Goal: Task Accomplishment & Management: Use online tool/utility

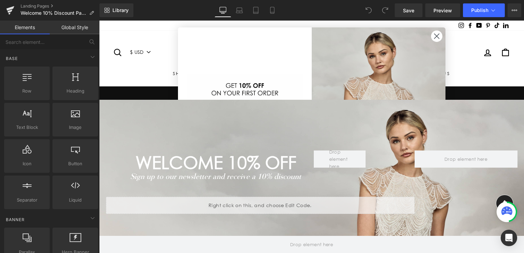
click at [435, 37] on icon "Close dialog" at bounding box center [436, 36] width 5 height 5
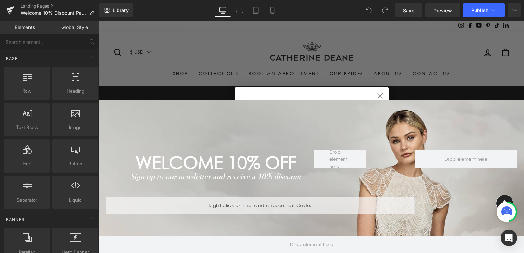
click at [380, 95] on circle "Close dialog" at bounding box center [379, 95] width 11 height 11
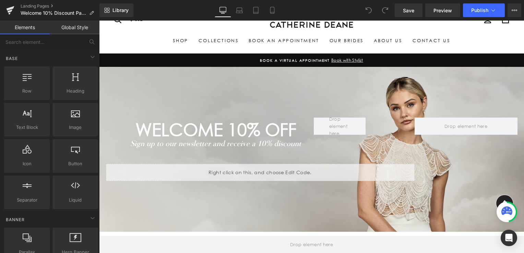
scroll to position [34, 0]
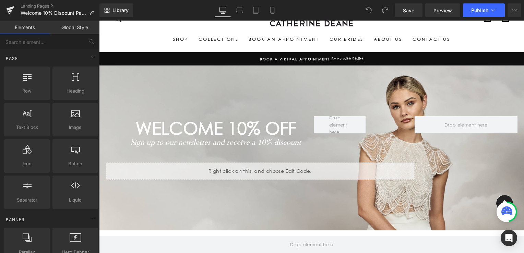
click at [512, 32] on div "Search $ USD € EUR £ GBP Site navigation Log in Search Cart Shop By Category Mi…" at bounding box center [311, 24] width 425 height 42
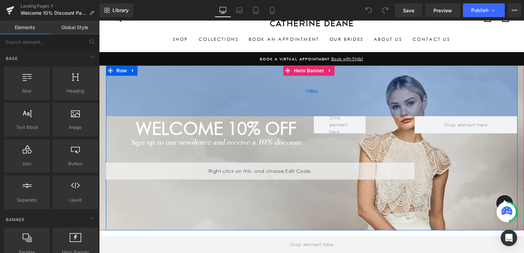
drag, startPoint x: 458, startPoint y: 83, endPoint x: 454, endPoint y: 86, distance: 4.9
click at [458, 83] on div "148px" at bounding box center [311, 90] width 411 height 51
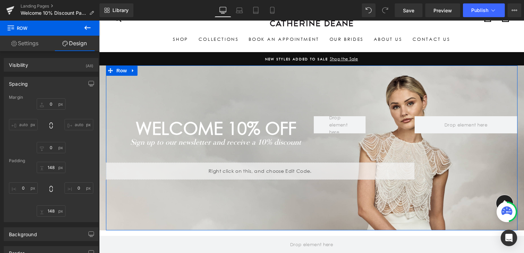
click at [36, 45] on link "Settings" at bounding box center [25, 43] width 50 height 15
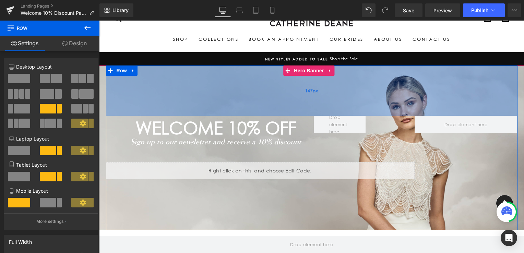
click at [200, 104] on div "147px" at bounding box center [311, 90] width 411 height 50
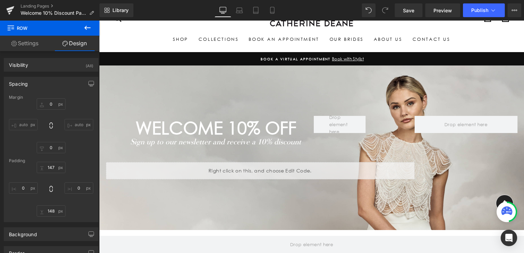
click at [88, 27] on icon at bounding box center [87, 28] width 6 height 4
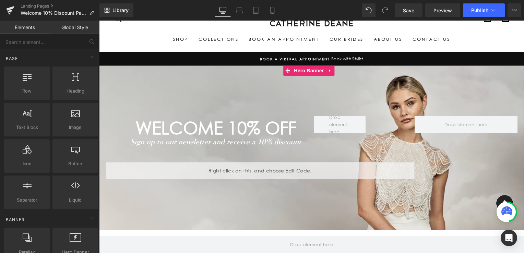
click at [100, 228] on span "WELCOME 10% off Heading Sign up to our newsletter and receive a 10% discount Te…" at bounding box center [311, 147] width 425 height 165
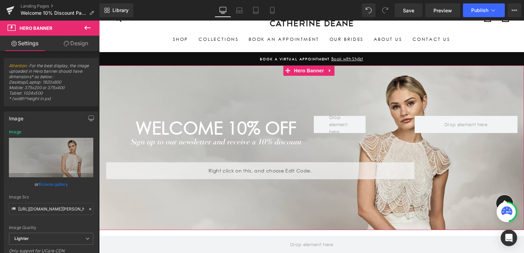
click at [49, 186] on link "Browse gallery" at bounding box center [53, 184] width 29 height 12
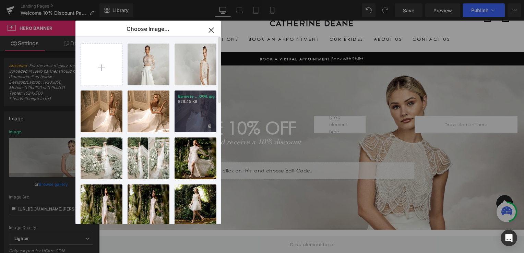
click at [181, 109] on div "Banners..._GOR.jpg 826.45 KB" at bounding box center [196, 112] width 42 height 42
type input "https://ucarecdn.com/bac4f2ca-d920-4a4c-a54a-a3a80306a435/-/format/auto/-/previ…"
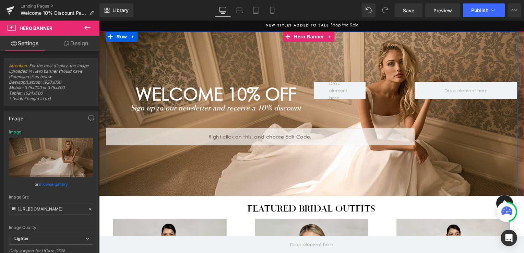
scroll to position [69, 0]
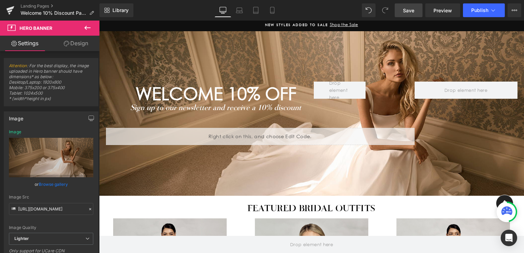
click at [404, 12] on span "Save" at bounding box center [408, 10] width 11 height 7
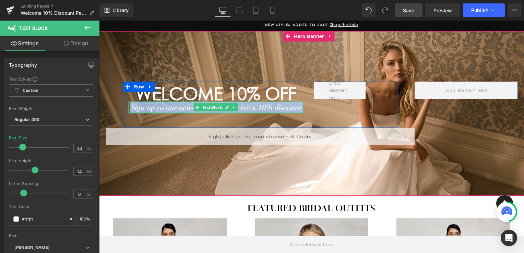
drag, startPoint x: 129, startPoint y: 108, endPoint x: 174, endPoint y: 112, distance: 44.7
click at [174, 112] on div "Sign up to our newsletter and receive a 10% discount Text Block" at bounding box center [216, 108] width 176 height 12
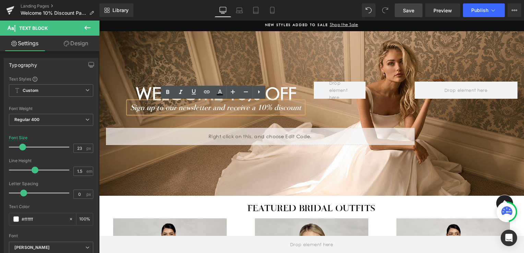
click at [118, 90] on div "WELCOME 10% off Heading Sign up to our newsletter and receive a 10% discount Te…" at bounding box center [260, 113] width 309 height 63
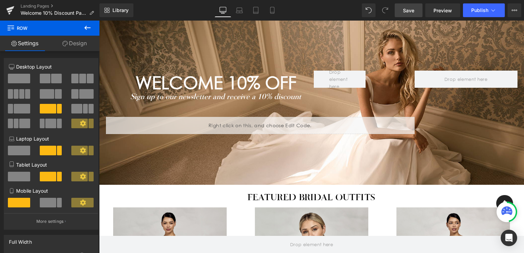
scroll to position [34, 0]
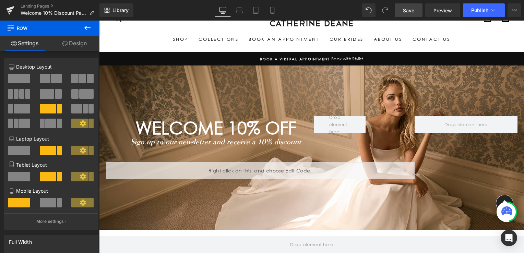
click at [503, 47] on header "Search $ USD € EUR £ GBP Site navigation Log in Search Cart Shop By Category Mi…" at bounding box center [311, 24] width 425 height 56
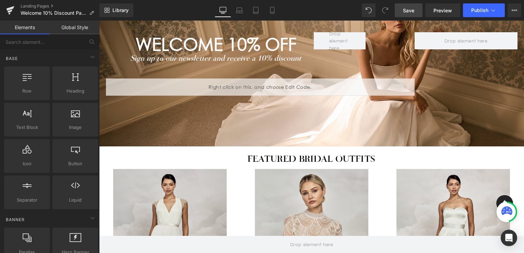
scroll to position [137, 0]
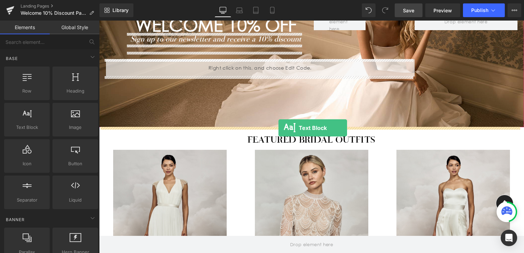
drag, startPoint x: 131, startPoint y: 146, endPoint x: 278, endPoint y: 128, distance: 148.9
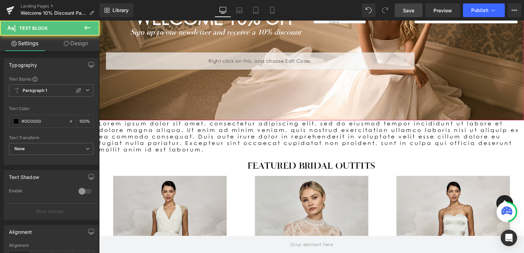
scroll to position [130, 0]
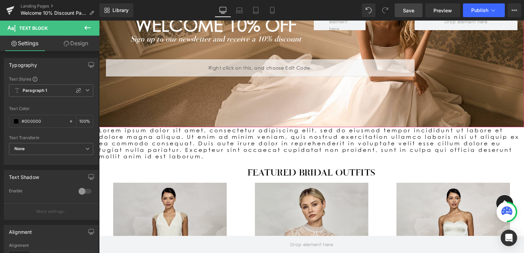
click at [89, 30] on icon at bounding box center [87, 28] width 8 height 8
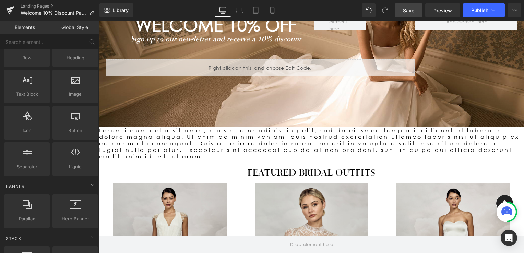
scroll to position [34, 0]
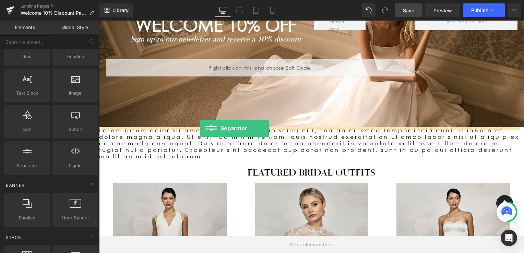
drag, startPoint x: 134, startPoint y: 176, endPoint x: 200, endPoint y: 129, distance: 81.4
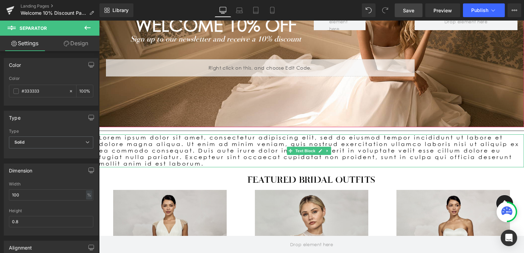
click at [222, 145] on p "Lorem ipsum dolor sit amet, consectetur adipiscing elit, sed do eiusmod tempor …" at bounding box center [311, 150] width 425 height 33
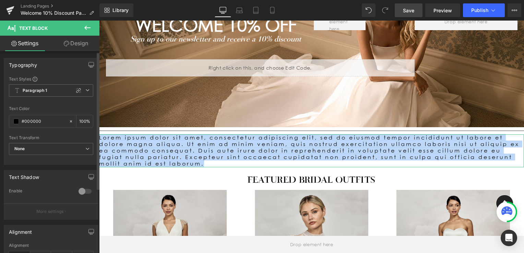
scroll to position [0, 0]
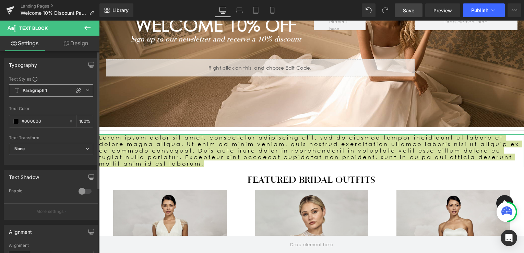
click at [85, 92] on span "Paragraph 1" at bounding box center [51, 90] width 84 height 12
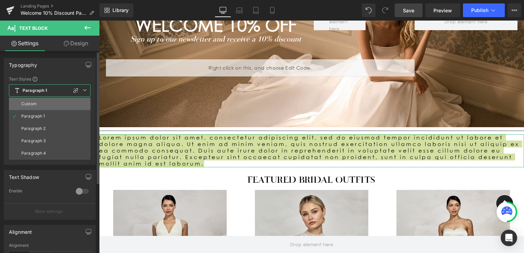
click at [61, 105] on li "Custom" at bounding box center [50, 104] width 82 height 12
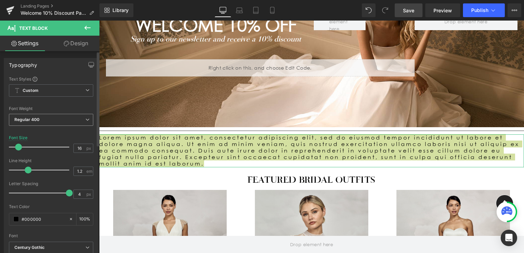
click at [76, 120] on span "Regular 400" at bounding box center [51, 120] width 84 height 12
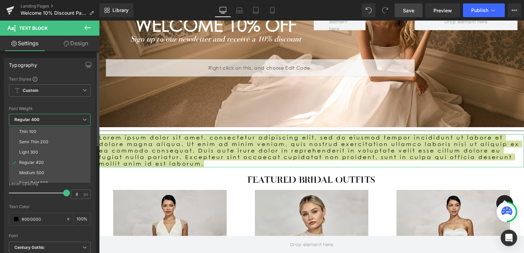
click at [76, 120] on span "Regular 400" at bounding box center [50, 120] width 82 height 12
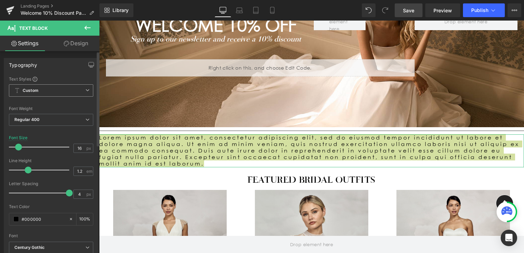
click at [85, 89] on icon at bounding box center [87, 90] width 4 height 4
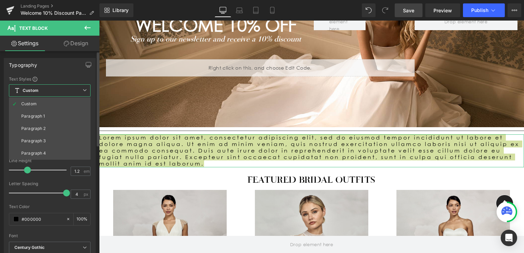
click at [84, 89] on icon at bounding box center [85, 90] width 4 height 4
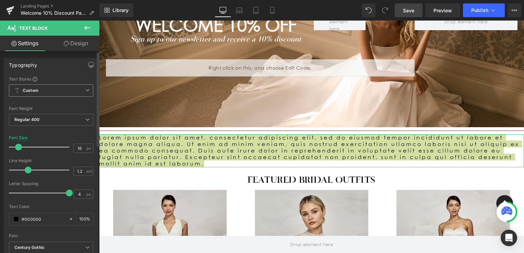
click at [75, 93] on span "Custom" at bounding box center [51, 90] width 84 height 12
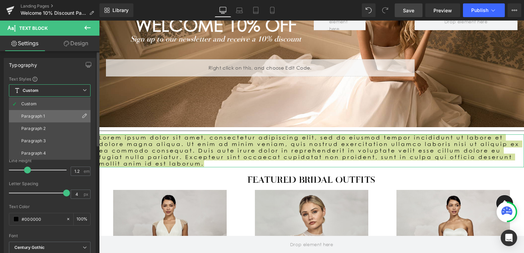
click at [61, 111] on li "Paragraph 1" at bounding box center [50, 116] width 82 height 12
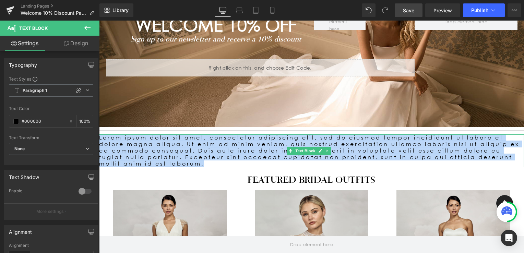
click at [255, 164] on p "Lorem ipsum dolor sit amet, consectetur adipiscing elit, sed do eiusmod tempor …" at bounding box center [311, 150] width 425 height 33
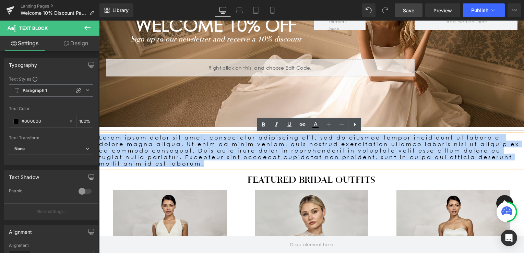
drag, startPoint x: 253, startPoint y: 162, endPoint x: 94, endPoint y: 133, distance: 161.4
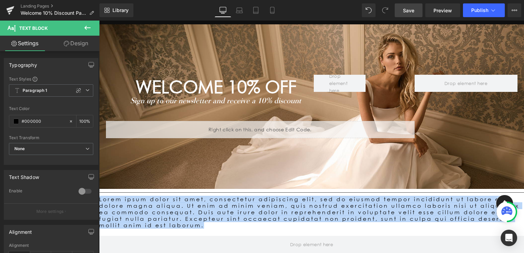
scroll to position [69, 0]
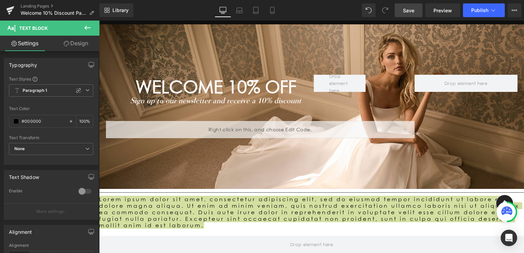
click at [269, 228] on div "Rendering Content" at bounding box center [262, 226] width 42 height 8
click at [258, 225] on div "Rendering Content" at bounding box center [262, 226] width 42 height 8
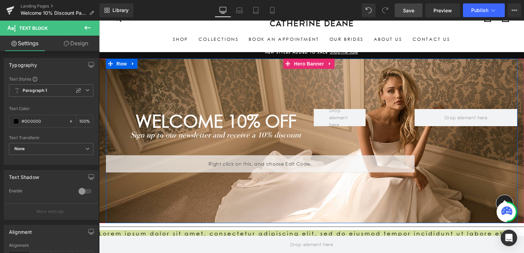
scroll to position [34, 0]
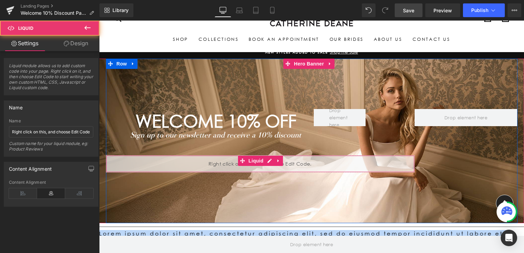
click at [358, 162] on div "Liquid" at bounding box center [260, 163] width 309 height 17
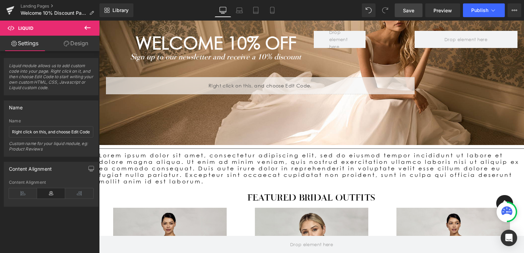
scroll to position [137, 0]
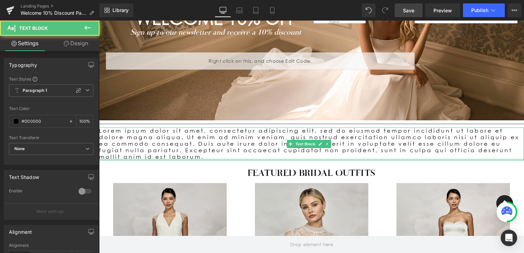
click at [298, 159] on div at bounding box center [311, 160] width 425 height 2
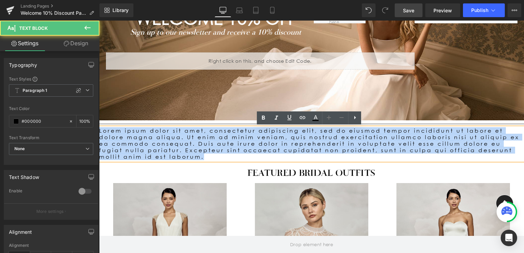
drag, startPoint x: 259, startPoint y: 156, endPoint x: 158, endPoint y: 147, distance: 101.6
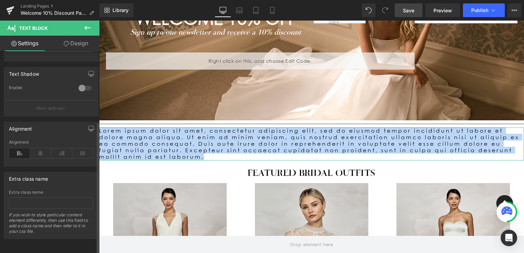
scroll to position [107, 0]
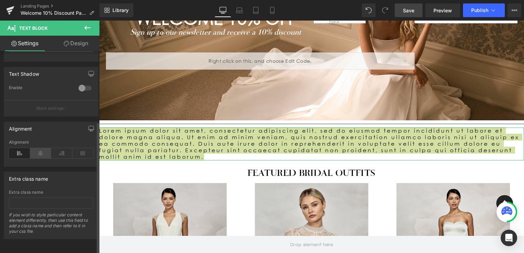
click at [42, 149] on icon at bounding box center [40, 153] width 21 height 10
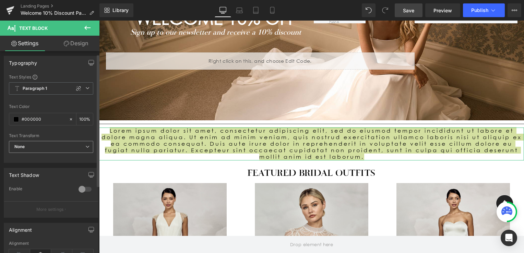
scroll to position [0, 0]
drag, startPoint x: 87, startPoint y: 40, endPoint x: 61, endPoint y: 75, distance: 43.8
click at [87, 40] on link "Design" at bounding box center [76, 43] width 50 height 15
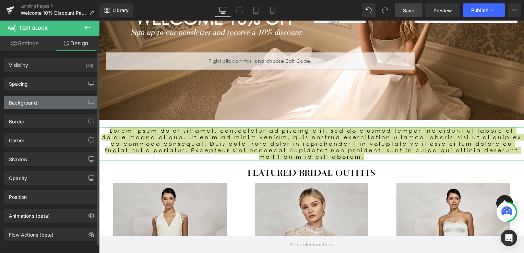
type input "0"
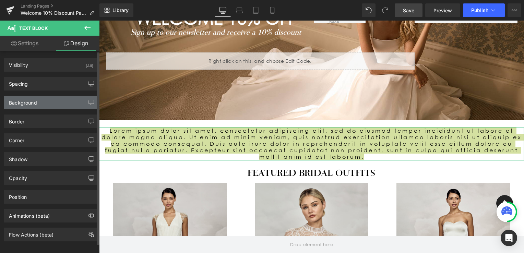
type input "0"
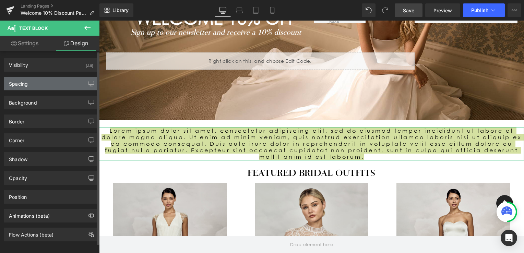
click at [36, 84] on div "Spacing" at bounding box center [51, 83] width 94 height 13
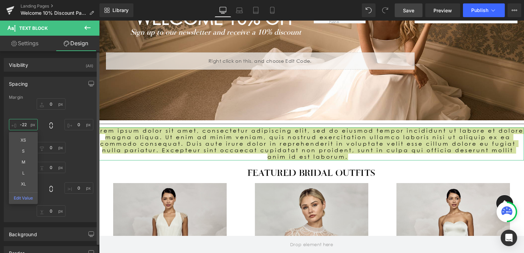
drag, startPoint x: 28, startPoint y: 123, endPoint x: 22, endPoint y: 123, distance: 6.5
click at [22, 123] on input "-22" at bounding box center [23, 124] width 29 height 11
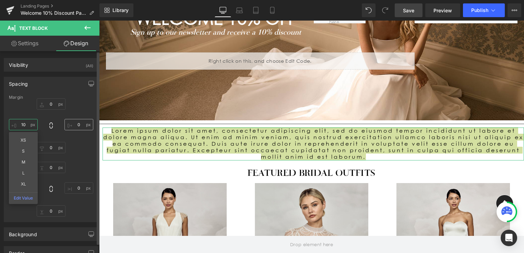
type input "10"
click at [75, 124] on input "0" at bounding box center [78, 124] width 29 height 11
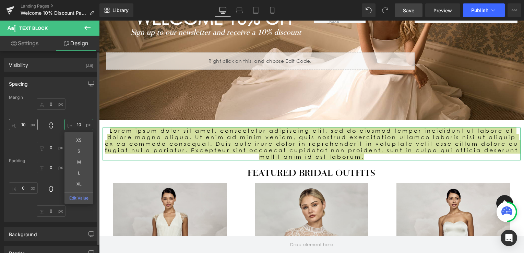
type input "10"
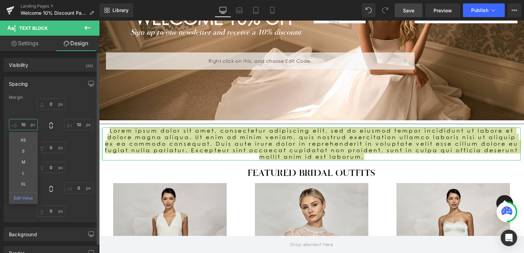
click at [24, 122] on input "10" at bounding box center [23, 124] width 29 height 11
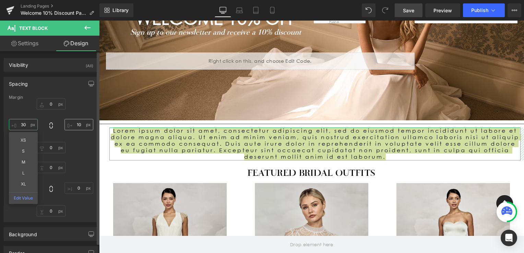
type input "30"
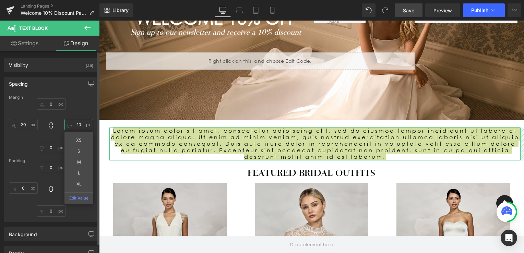
click at [78, 125] on input "10" at bounding box center [78, 124] width 29 height 11
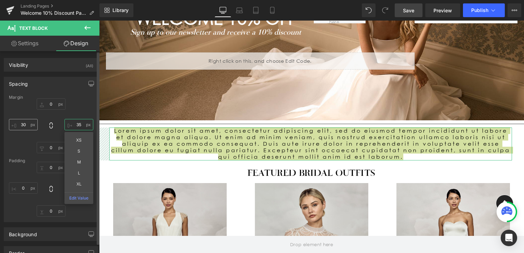
type input "35"
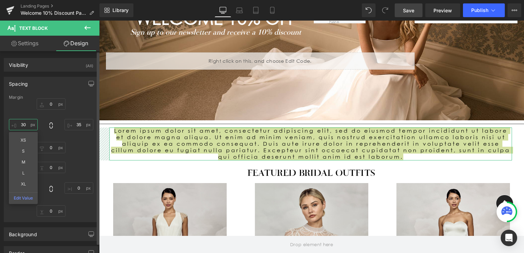
click at [24, 123] on input "30" at bounding box center [23, 124] width 29 height 11
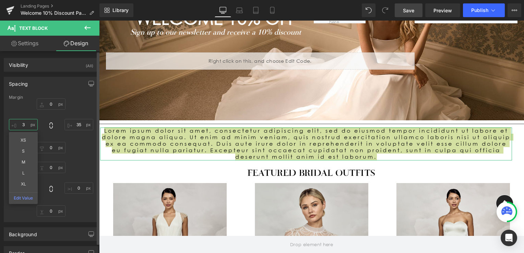
type input "35"
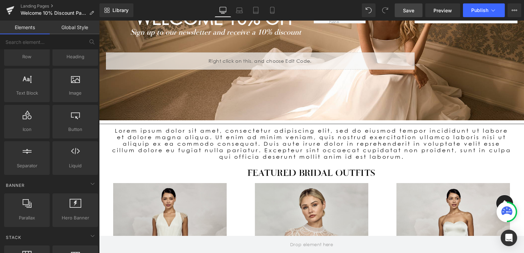
click at [518, 147] on div "WELCOME 10% off Heading Sign up to our newsletter and receive a 10% discount Te…" at bounding box center [311, 219] width 425 height 527
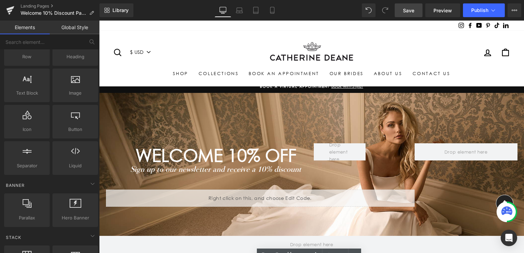
click at [263, 153] on span "WELCOME 10% off" at bounding box center [215, 155] width 161 height 21
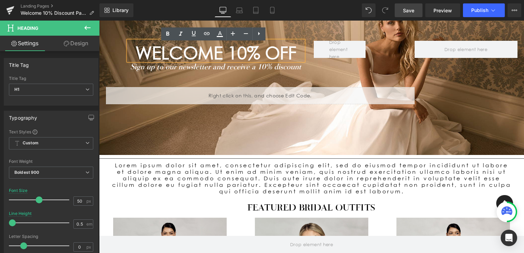
scroll to position [103, 0]
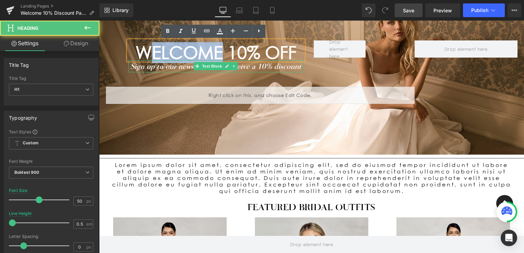
drag, startPoint x: 189, startPoint y: 58, endPoint x: 151, endPoint y: 56, distance: 38.8
click at [146, 60] on div "WELCOME 10% off Heading Sign up to our newsletter and receive a 10% discount Te…" at bounding box center [216, 63] width 186 height 46
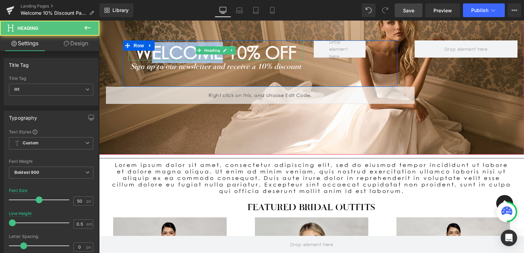
click at [174, 44] on span "WELCOME 10% off" at bounding box center [215, 52] width 161 height 21
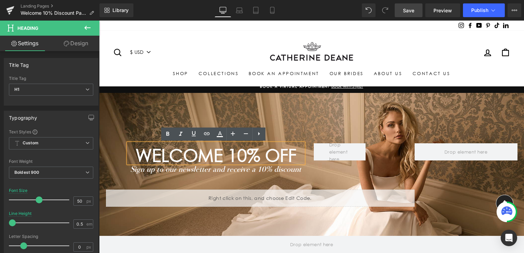
scroll to position [0, 0]
click at [234, 156] on span "WELCOME 10% off" at bounding box center [215, 155] width 161 height 21
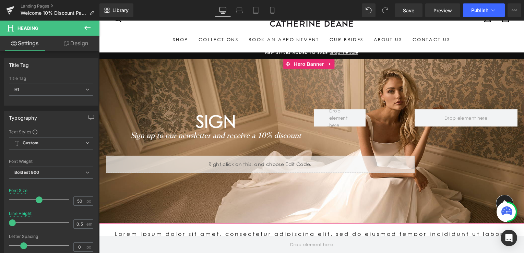
scroll to position [34, 0]
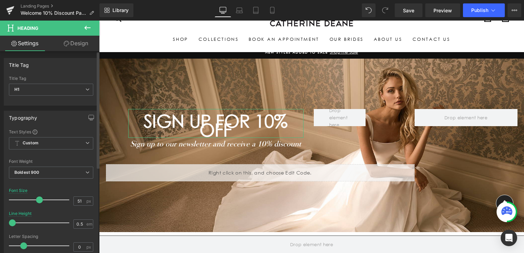
click at [36, 199] on span at bounding box center [39, 199] width 7 height 7
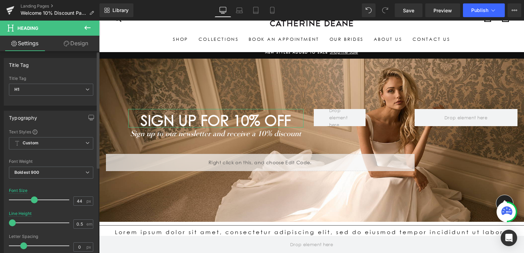
type input "45"
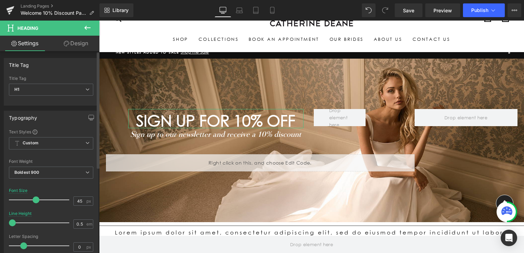
click at [34, 200] on span at bounding box center [36, 199] width 7 height 7
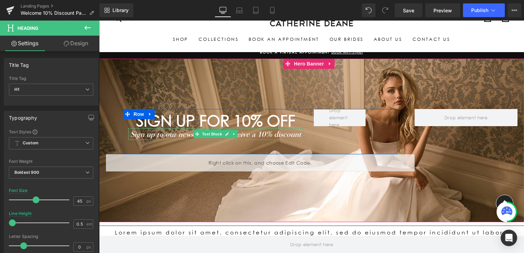
drag, startPoint x: 272, startPoint y: 135, endPoint x: 290, endPoint y: 130, distance: 18.2
click at [272, 135] on icon "Sign up to our newsletter and receive a 10% discount" at bounding box center [215, 133] width 171 height 9
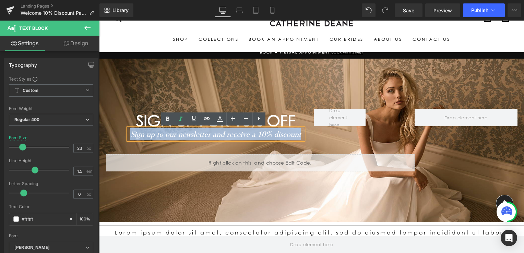
drag, startPoint x: 297, startPoint y: 132, endPoint x: 114, endPoint y: 138, distance: 183.2
click at [114, 138] on div "SIGN UP FOR 10% OFF Heading Sign up to our newsletter and receive a 10% discoun…" at bounding box center [260, 140] width 309 height 62
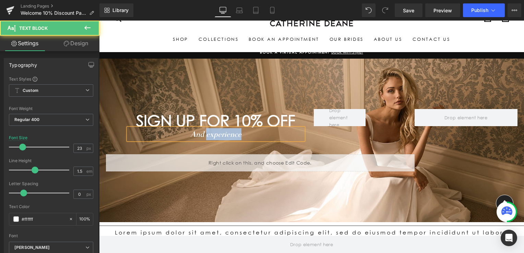
drag, startPoint x: 233, startPoint y: 135, endPoint x: 205, endPoint y: 139, distance: 28.7
click at [205, 139] on p "And experience" at bounding box center [216, 134] width 176 height 12
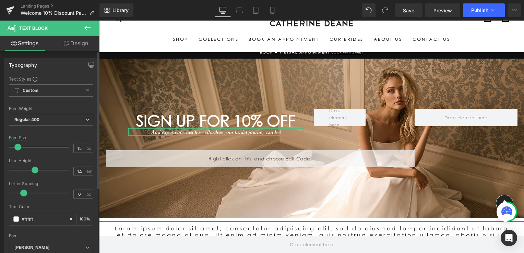
type input "16"
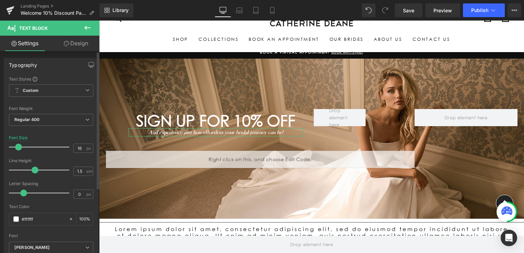
drag, startPoint x: 22, startPoint y: 148, endPoint x: 18, endPoint y: 149, distance: 3.8
click at [18, 149] on span at bounding box center [18, 147] width 7 height 7
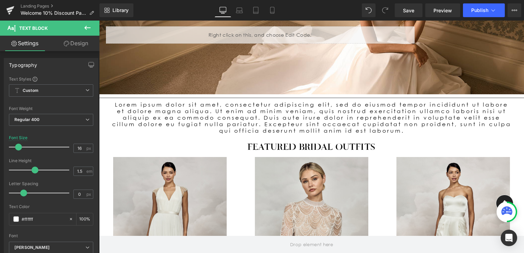
scroll to position [171, 0]
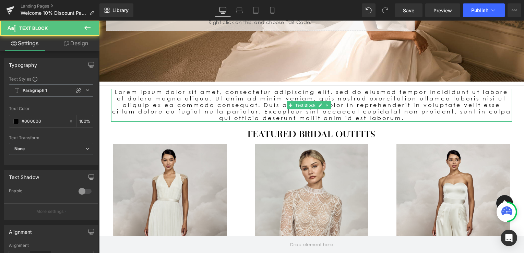
click at [123, 92] on p "Lorem ipsum dolor sit amet, consectetur adipiscing elit, sed do eiusmod tempor …" at bounding box center [311, 105] width 401 height 33
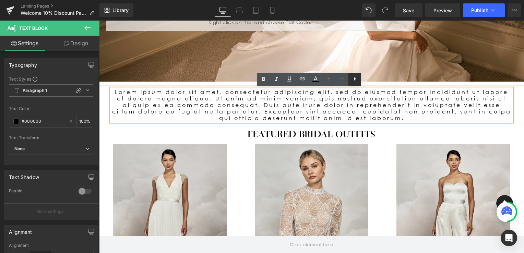
click at [361, 79] on link at bounding box center [354, 79] width 13 height 13
click at [356, 78] on icon at bounding box center [354, 79] width 8 height 8
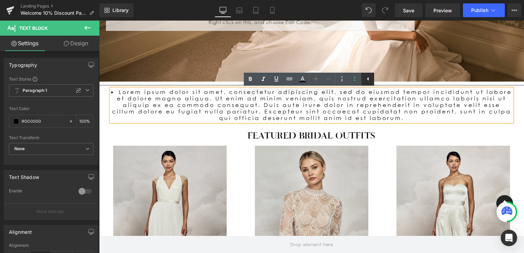
click at [371, 81] on icon at bounding box center [368, 79] width 8 height 8
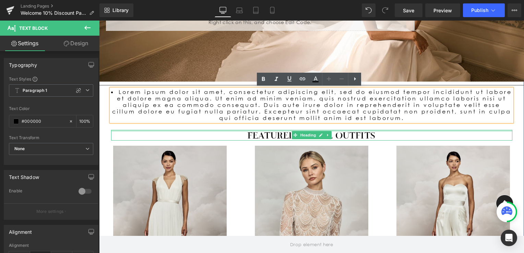
drag, startPoint x: 456, startPoint y: 129, endPoint x: 462, endPoint y: 125, distance: 7.7
click at [456, 130] on div at bounding box center [311, 131] width 401 height 2
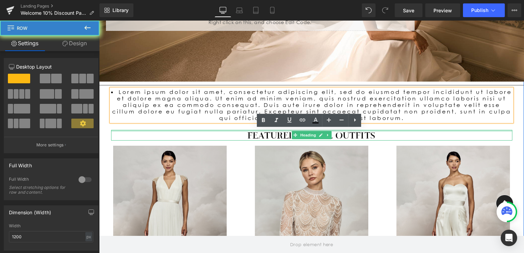
click at [462, 125] on div "Featured bridal outfits Heading Row" at bounding box center [311, 133] width 411 height 21
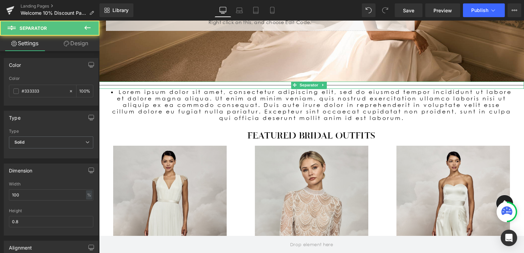
click at [427, 85] on hr at bounding box center [311, 87] width 425 height 4
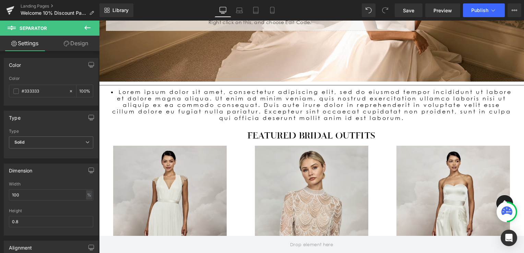
click at [90, 25] on icon at bounding box center [87, 28] width 8 height 8
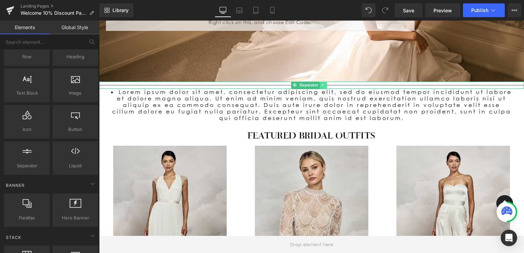
click at [321, 86] on link at bounding box center [323, 85] width 7 height 8
click at [325, 86] on icon at bounding box center [327, 85] width 4 height 4
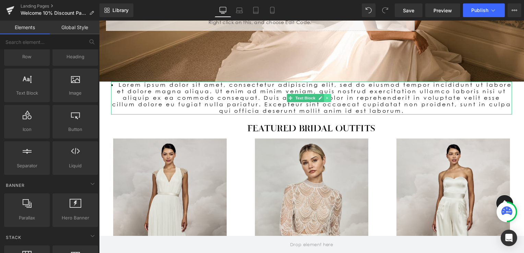
click at [326, 97] on icon at bounding box center [327, 98] width 4 height 4
click at [330, 97] on icon at bounding box center [331, 98] width 4 height 4
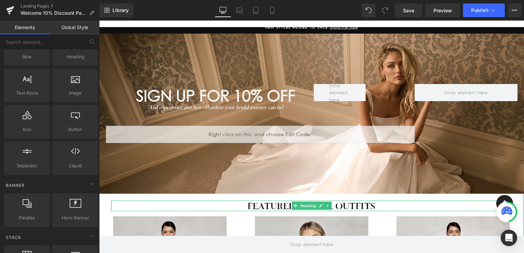
scroll to position [34, 0]
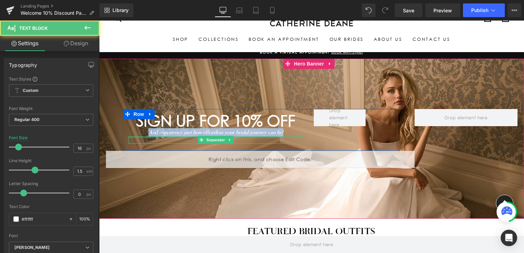
drag, startPoint x: 284, startPoint y: 132, endPoint x: 137, endPoint y: 136, distance: 147.5
click at [137, 136] on div "SIGN UP FOR 10% OFF Heading And experience just how effortless your bridal jour…" at bounding box center [216, 130] width 186 height 42
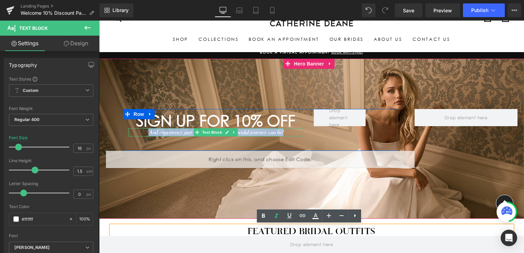
copy icon "And experience just how effortless your bridal journey can be!"
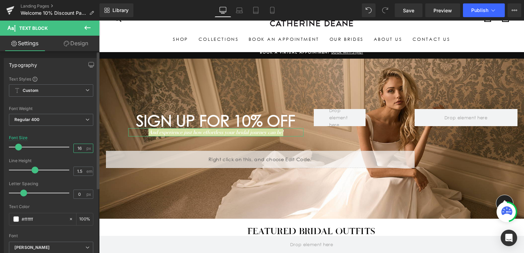
drag, startPoint x: 80, startPoint y: 147, endPoint x: 69, endPoint y: 147, distance: 11.3
click at [69, 147] on div "Font Size 16 px" at bounding box center [51, 146] width 84 height 23
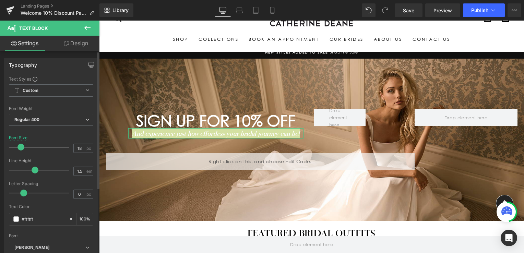
type input "17"
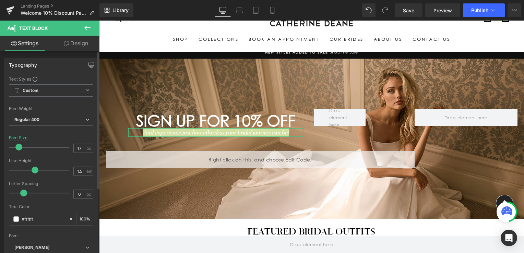
click at [20, 145] on span at bounding box center [18, 147] width 7 height 7
click at [99, 21] on div "147px" at bounding box center [99, 21] width 0 height 0
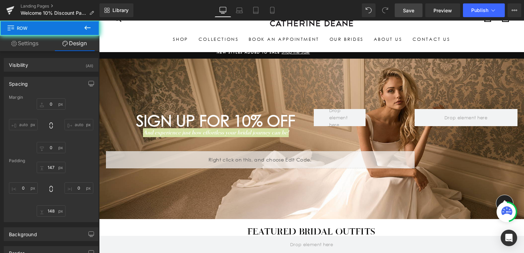
click at [407, 10] on span "Save" at bounding box center [408, 10] width 11 height 7
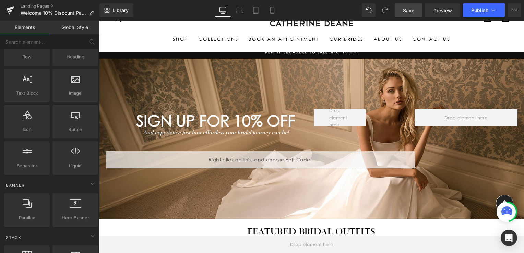
click at [513, 39] on div "Search $ USD € EUR £ GBP Site navigation Log in Search Cart Shop By Category Mi…" at bounding box center [311, 24] width 425 height 42
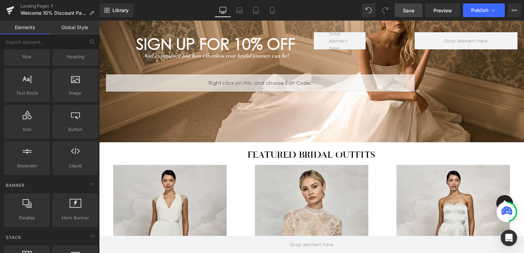
scroll to position [0, 0]
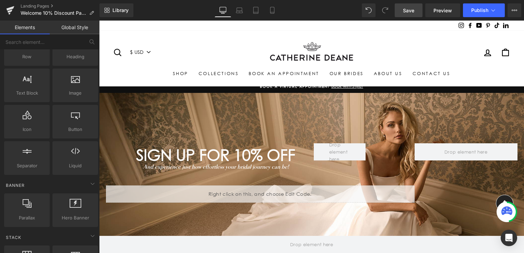
click at [414, 11] on span "Save" at bounding box center [408, 10] width 11 height 7
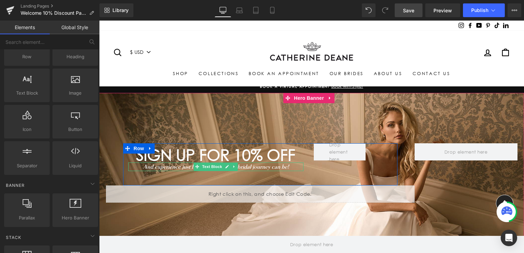
click at [283, 165] on icon "And experience just how effortless your bridal journey can be!" at bounding box center [216, 166] width 146 height 7
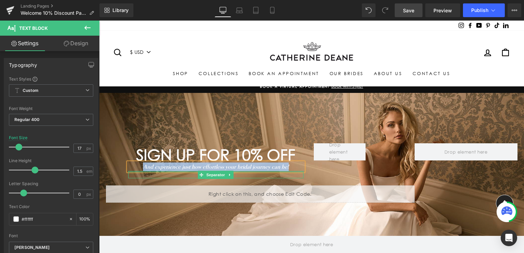
copy icon "And experience just how effortless your bridal journey can be!"
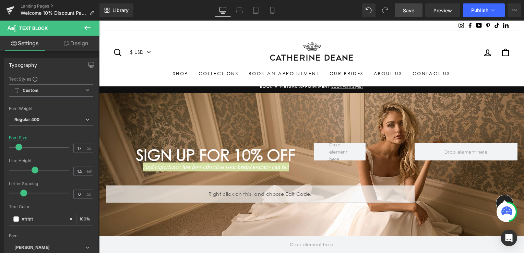
click at [407, 12] on span "Save" at bounding box center [408, 10] width 11 height 7
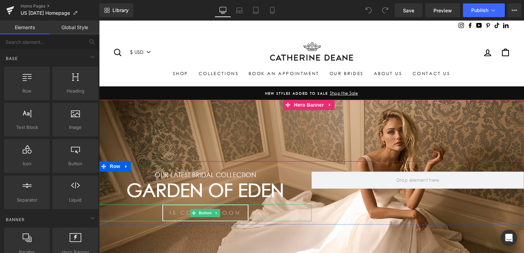
click at [223, 215] on link "IS COMING SOON" at bounding box center [205, 213] width 86 height 17
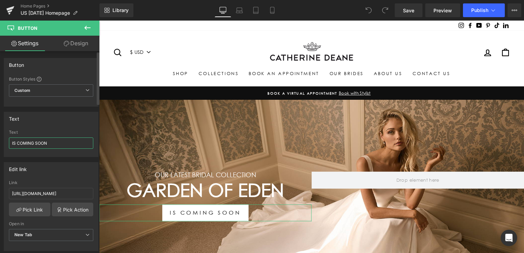
drag, startPoint x: 63, startPoint y: 145, endPoint x: 3, endPoint y: 150, distance: 60.9
click at [3, 150] on div "Text IS COMING SOON Text IS COMING SOON" at bounding box center [51, 132] width 103 height 50
type input "SIGN UP FOR MORE"
drag, startPoint x: 47, startPoint y: 194, endPoint x: 99, endPoint y: 188, distance: 52.2
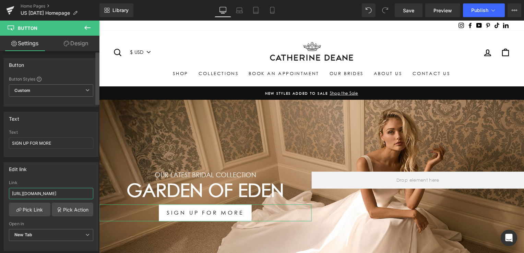
click at [99, 188] on div "Button Button Styles Custom Button Button 2 Button 1 Button 3 Custom Custom But…" at bounding box center [49, 153] width 99 height 205
click at [71, 178] on div "Edit link [URL][DOMAIN_NAME] Link [URL][DOMAIN_NAME] Pick Link Pick Action Curr…" at bounding box center [51, 206] width 95 height 89
click at [406, 13] on span "Save" at bounding box center [408, 10] width 11 height 7
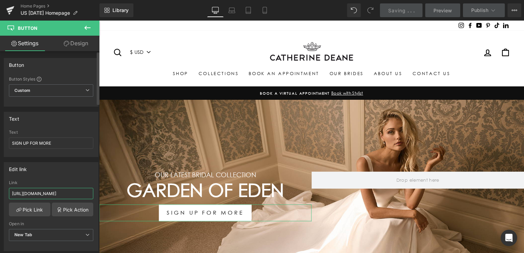
click at [58, 193] on input "[URL][DOMAIN_NAME]" at bounding box center [51, 193] width 84 height 11
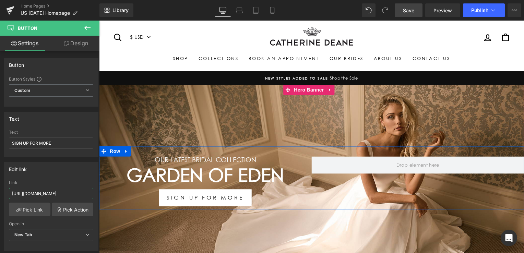
scroll to position [69, 0]
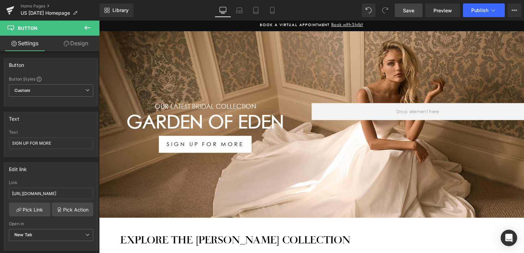
click at [414, 10] on span "Save" at bounding box center [408, 10] width 11 height 7
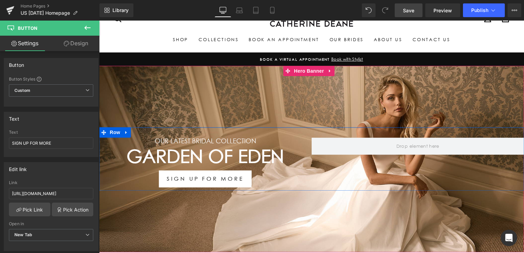
scroll to position [34, 0]
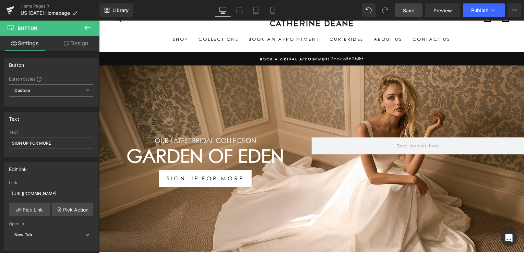
click at [405, 12] on span "Save" at bounding box center [408, 10] width 11 height 7
